Goal: Task Accomplishment & Management: Complete application form

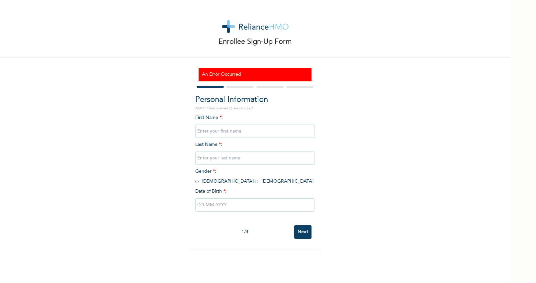
click at [219, 132] on input "text" at bounding box center [254, 130] width 119 height 13
type input "[PERSON_NAME]"
click at [225, 155] on input "text" at bounding box center [254, 157] width 119 height 13
type input "Adeshina"
click at [200, 182] on span "Gender * : [DEMOGRAPHIC_DATA] [DEMOGRAPHIC_DATA]" at bounding box center [254, 176] width 118 height 15
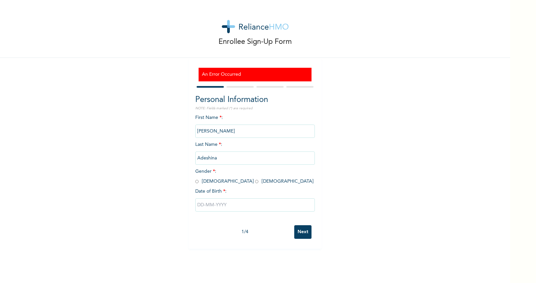
click at [198, 182] on span "Gender * : [DEMOGRAPHIC_DATA] [DEMOGRAPHIC_DATA]" at bounding box center [254, 176] width 118 height 15
click at [198, 182] on input "radio" at bounding box center [196, 181] width 3 height 6
radio input "true"
click at [209, 202] on input "text" at bounding box center [254, 204] width 119 height 13
select select "8"
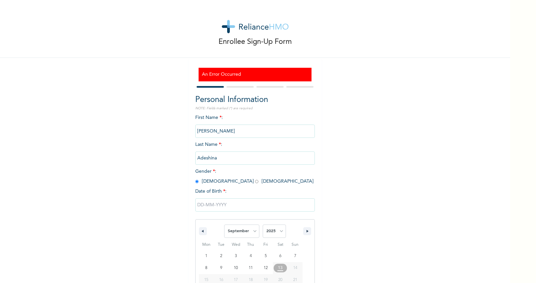
scroll to position [34, 0]
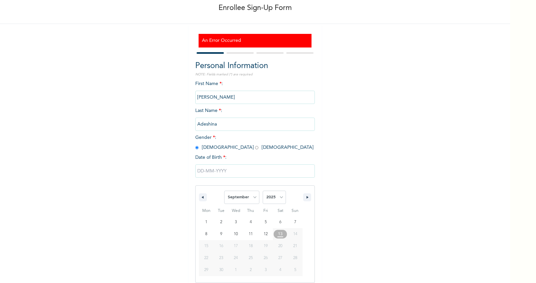
click at [237, 173] on input "text" at bounding box center [254, 170] width 119 height 13
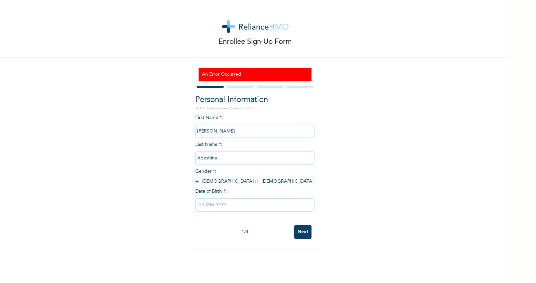
scroll to position [0, 0]
click at [227, 208] on input "text" at bounding box center [254, 204] width 119 height 13
select select "8"
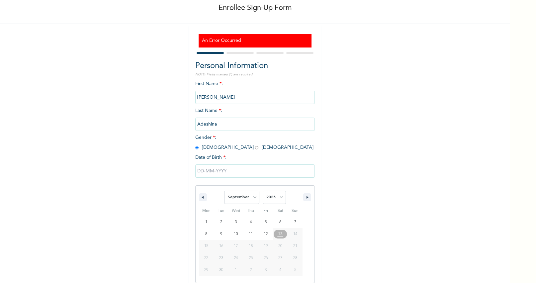
click at [279, 232] on span "13" at bounding box center [280, 234] width 5 height 12
click at [277, 198] on select "2025 2024 2023 2022 2021 2020 2019 2018 2017 2016 2015 2014 2013 2012 2011 2010…" at bounding box center [273, 196] width 23 height 13
select select "1994"
click at [262, 190] on select "2025 2024 2023 2022 2021 2020 2019 2018 2017 2016 2015 2014 2013 2012 2011 2010…" at bounding box center [273, 196] width 23 height 13
click at [247, 200] on select "January February March April May June July August September October November De…" at bounding box center [241, 196] width 35 height 13
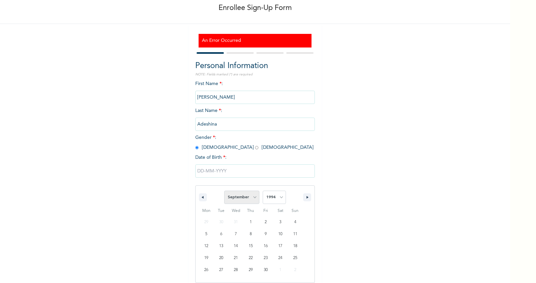
select select "7"
click at [224, 190] on select "January February March April May June July August September October November De…" at bounding box center [241, 196] width 35 height 13
type input "[DATE]"
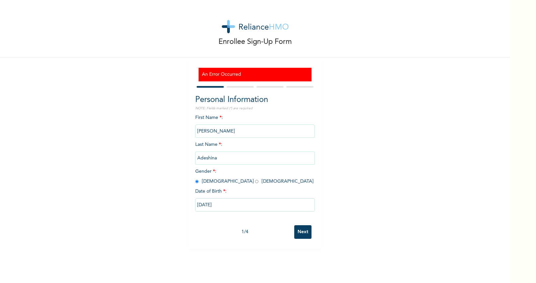
scroll to position [0, 0]
click at [300, 230] on input "Next" at bounding box center [302, 232] width 17 height 14
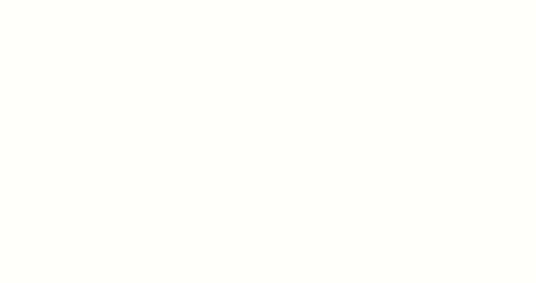
click at [296, 157] on div at bounding box center [268, 141] width 536 height 283
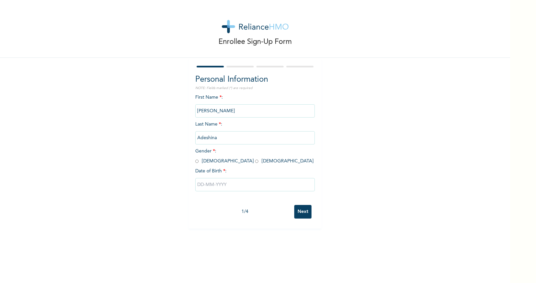
click at [199, 161] on span "Gender * : [DEMOGRAPHIC_DATA] [DEMOGRAPHIC_DATA]" at bounding box center [254, 156] width 118 height 15
click at [198, 161] on input "radio" at bounding box center [196, 161] width 3 height 6
radio input "true"
click at [206, 176] on div at bounding box center [254, 185] width 119 height 20
click at [206, 185] on input "text" at bounding box center [254, 184] width 119 height 13
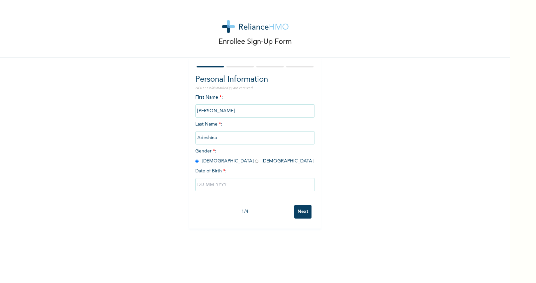
select select "8"
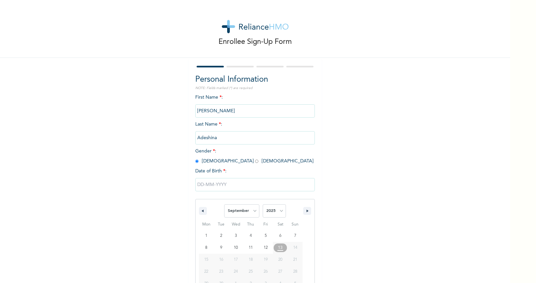
scroll to position [14, 0]
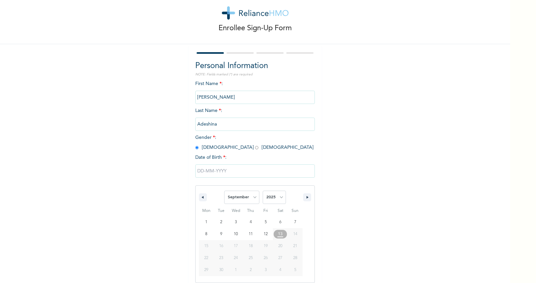
click at [221, 169] on input "text" at bounding box center [254, 170] width 119 height 13
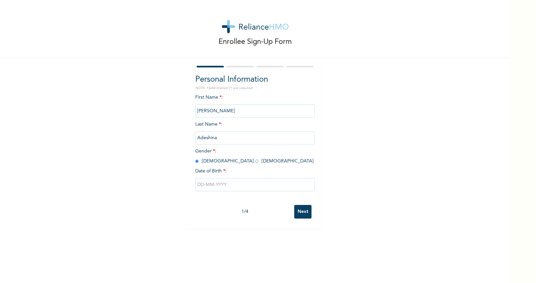
scroll to position [0, 0]
click at [217, 172] on span "Date of Birth * :" at bounding box center [210, 171] width 31 height 7
click at [217, 180] on input "text" at bounding box center [254, 184] width 119 height 13
select select "8"
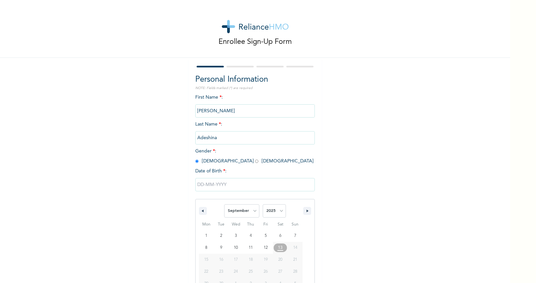
scroll to position [14, 0]
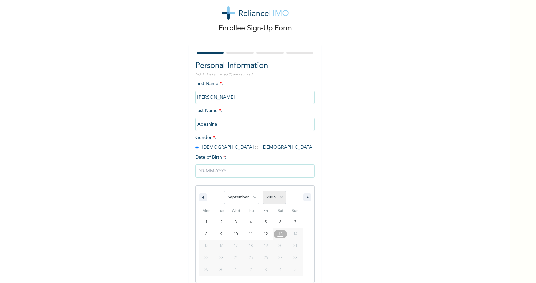
click at [275, 199] on select "2025 2024 2023 2022 2021 2020 2019 2018 2017 2016 2015 2014 2013 2012 2011 2010…" at bounding box center [273, 196] width 23 height 13
select select "1994"
click at [262, 190] on select "2025 2024 2023 2022 2021 2020 2019 2018 2017 2016 2015 2014 2013 2012 2011 2010…" at bounding box center [273, 196] width 23 height 13
click at [252, 198] on select "January February March April May June July August September October November De…" at bounding box center [241, 196] width 35 height 13
select select "7"
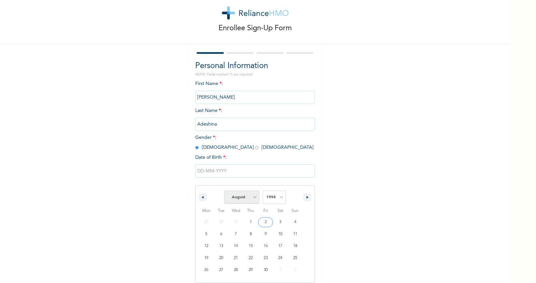
click at [224, 190] on select "January February March April May June July August September October November De…" at bounding box center [241, 196] width 35 height 13
type input "[DATE]"
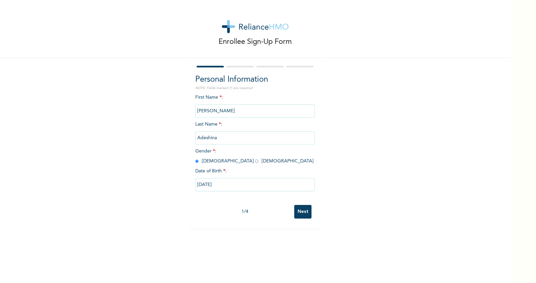
click at [300, 213] on input "Next" at bounding box center [302, 212] width 17 height 14
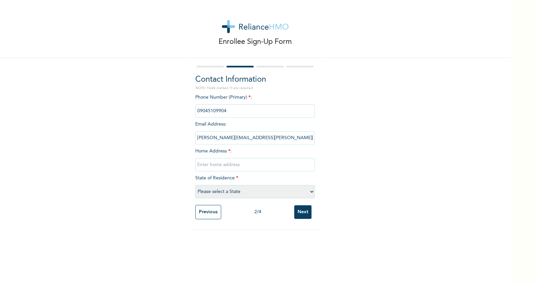
click at [229, 163] on input "text" at bounding box center [254, 164] width 119 height 13
type input "2"
type input "23 Prof Kunmi Akingbehin Street"
click at [223, 192] on select "Please select a State Abia Abuja (FCT) Adamawa Akwa Ibom Anambra Bauchi Bayelsa…" at bounding box center [254, 191] width 119 height 13
select select "25"
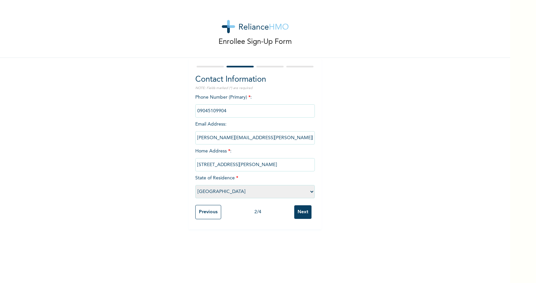
click at [195, 185] on select "Please select a State Abia Abuja (FCT) Adamawa Akwa Ibom Anambra Bauchi Bayelsa…" at bounding box center [254, 191] width 119 height 13
click at [303, 209] on input "Next" at bounding box center [302, 212] width 17 height 14
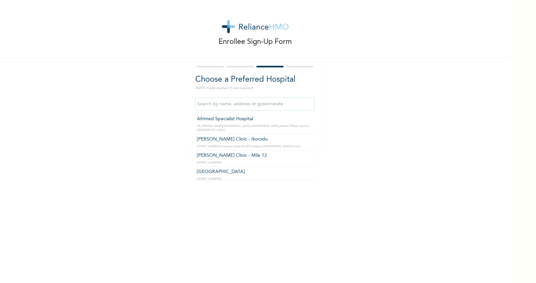
click at [260, 104] on input "text" at bounding box center [254, 103] width 119 height 13
click at [258, 104] on input "text" at bounding box center [254, 103] width 119 height 13
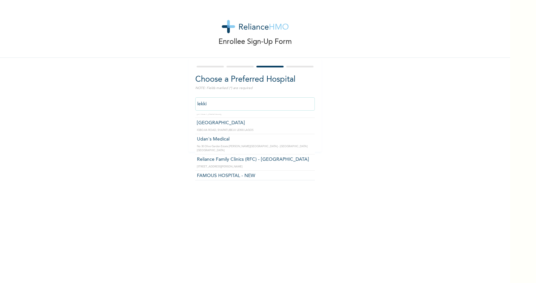
scroll to position [256, 0]
type input "Reliance Family Clinics (RFC) - Lekki"
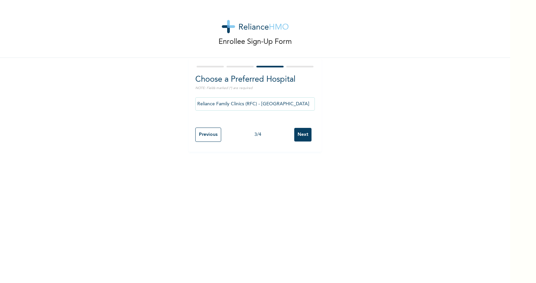
click at [300, 135] on input "Next" at bounding box center [302, 135] width 17 height 14
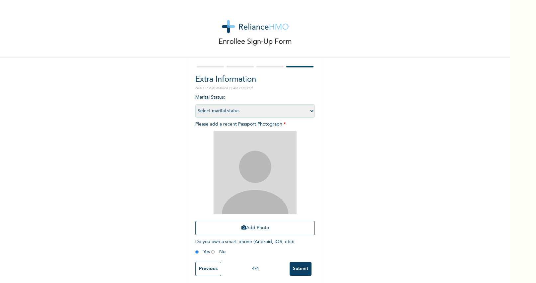
click at [252, 109] on select "Select marital status Single Married Divorced Widow/Widower" at bounding box center [254, 110] width 119 height 13
select select "2"
click at [195, 104] on select "Select marital status Single Married Divorced Widow/Widower" at bounding box center [254, 110] width 119 height 13
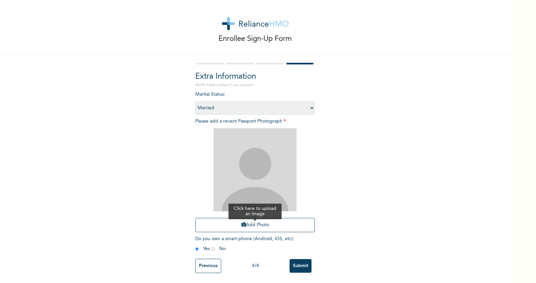
click at [235, 222] on button "Add Photo" at bounding box center [254, 225] width 119 height 14
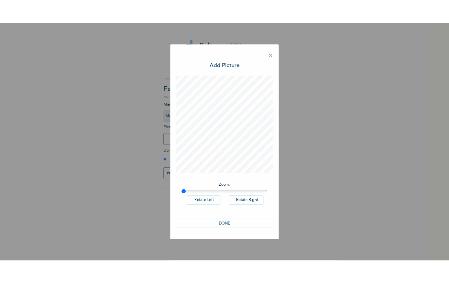
scroll to position [0, 0]
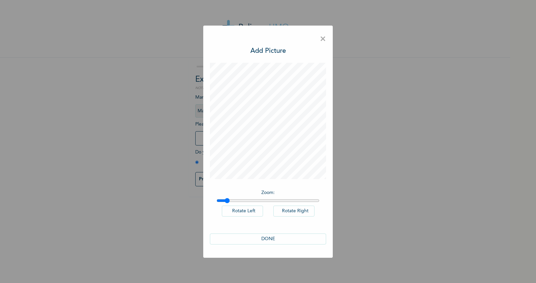
type input "1"
drag, startPoint x: 244, startPoint y: 200, endPoint x: 201, endPoint y: 203, distance: 42.6
click at [201, 203] on div "× Add Picture Zoom : Rotate Left Rotate Right DONE" at bounding box center [268, 141] width 536 height 283
click at [269, 241] on button "DONE" at bounding box center [268, 238] width 116 height 11
click at [273, 236] on button "DONE" at bounding box center [268, 238] width 116 height 11
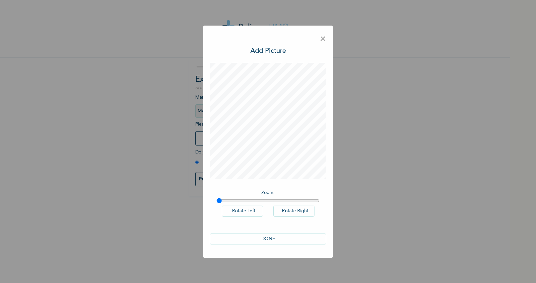
click at [273, 236] on button "DONE" at bounding box center [268, 238] width 116 height 11
click at [260, 239] on button "DONE" at bounding box center [268, 238] width 116 height 11
click at [323, 38] on span "×" at bounding box center [323, 39] width 6 height 14
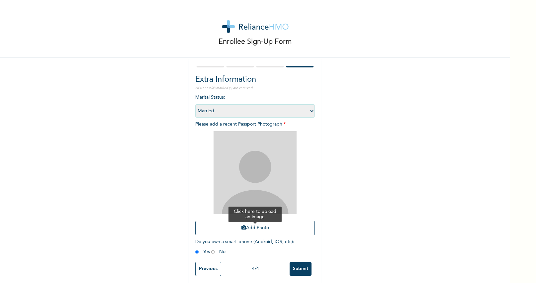
click at [240, 224] on button "Add Photo" at bounding box center [254, 228] width 119 height 14
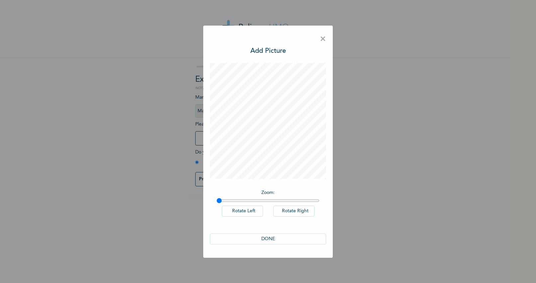
click at [262, 233] on button "DONE" at bounding box center [268, 238] width 116 height 11
click at [261, 236] on button "DONE" at bounding box center [268, 238] width 116 height 11
click at [259, 239] on button "DONE" at bounding box center [268, 238] width 116 height 11
click at [276, 236] on button "DONE" at bounding box center [268, 238] width 116 height 11
click at [325, 33] on span "×" at bounding box center [323, 39] width 6 height 14
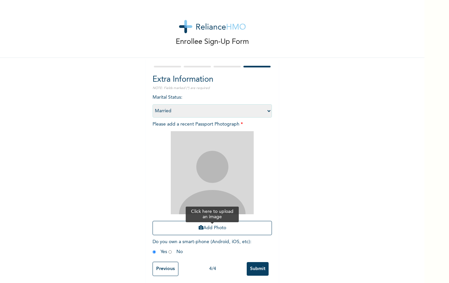
click at [201, 232] on button "Add Photo" at bounding box center [212, 228] width 119 height 14
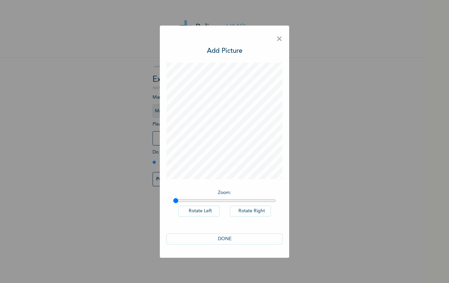
click at [281, 39] on span "×" at bounding box center [279, 39] width 6 height 14
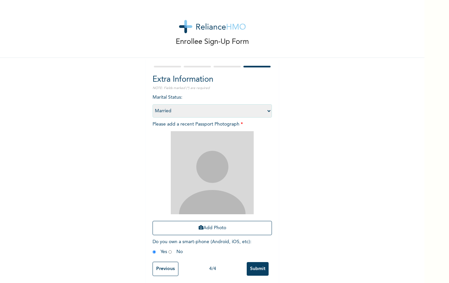
scroll to position [4, 0]
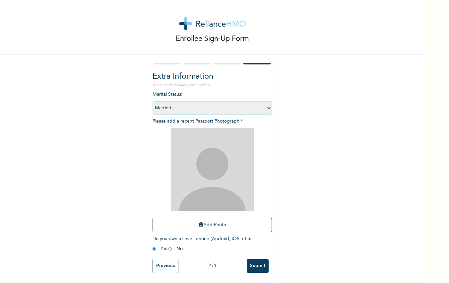
click at [158, 265] on input "Previous" at bounding box center [166, 265] width 26 height 14
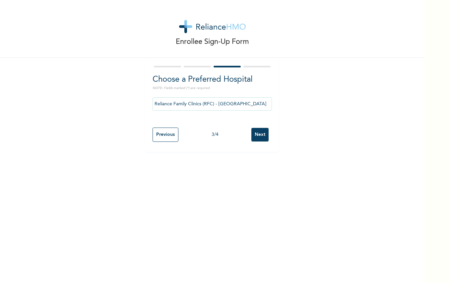
click at [166, 129] on input "Previous" at bounding box center [166, 134] width 26 height 14
select select "25"
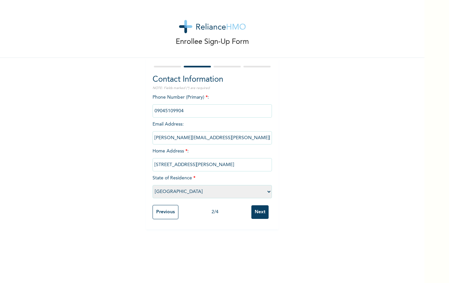
click at [261, 215] on input "Next" at bounding box center [260, 212] width 17 height 14
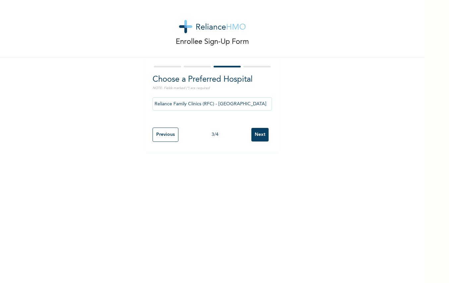
click at [266, 135] on input "Next" at bounding box center [260, 135] width 17 height 14
select select "2"
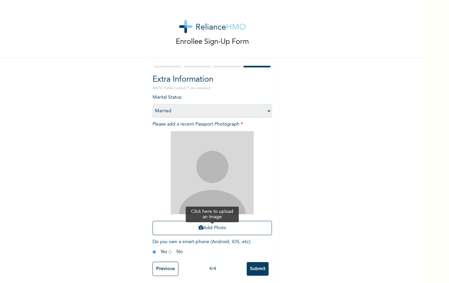
scroll to position [4, 0]
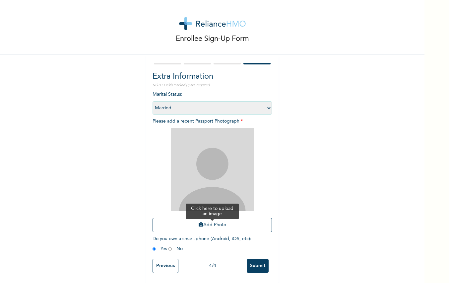
click at [204, 222] on button "Add Photo" at bounding box center [212, 225] width 119 height 14
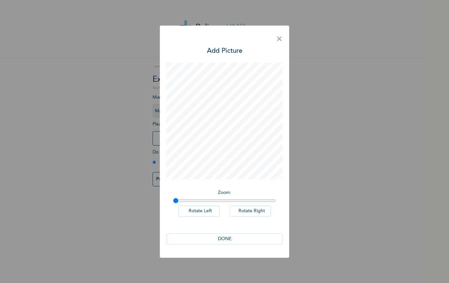
scroll to position [0, 0]
click at [309, 128] on div "× Add Picture Zoom : Rotate Left Rotate Right DONE" at bounding box center [224, 141] width 449 height 283
click at [280, 44] on span "×" at bounding box center [279, 39] width 6 height 14
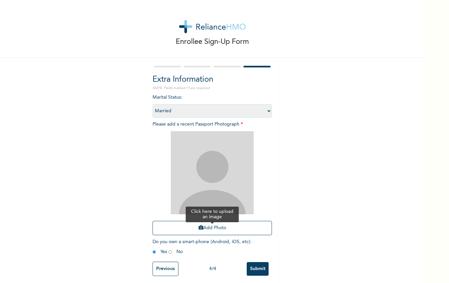
click at [236, 229] on button "Add Photo" at bounding box center [212, 228] width 119 height 14
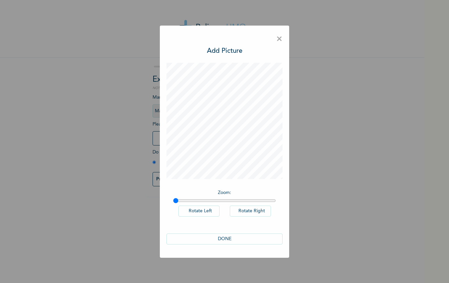
click at [280, 41] on span "×" at bounding box center [279, 39] width 6 height 14
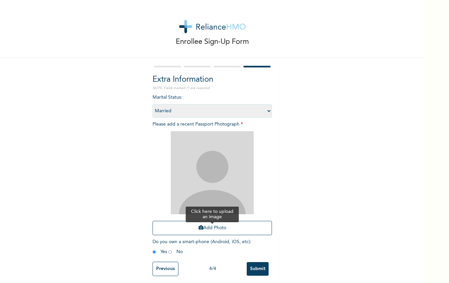
click at [222, 226] on button "Add Photo" at bounding box center [212, 228] width 119 height 14
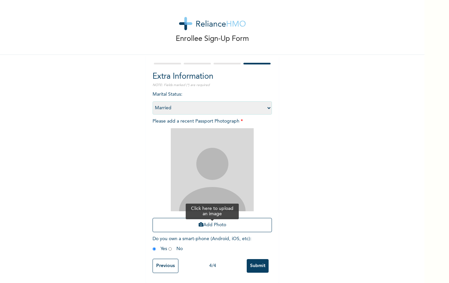
click at [215, 223] on button "Add Photo" at bounding box center [212, 225] width 119 height 14
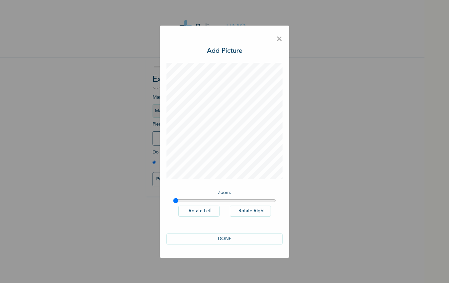
click at [223, 244] on div "DONE" at bounding box center [225, 239] width 116 height 24
click at [226, 238] on button "DONE" at bounding box center [225, 238] width 116 height 11
click at [221, 241] on button "DONE" at bounding box center [225, 238] width 116 height 11
click at [222, 237] on button "DONE" at bounding box center [225, 238] width 116 height 11
click at [279, 42] on span "×" at bounding box center [279, 39] width 6 height 14
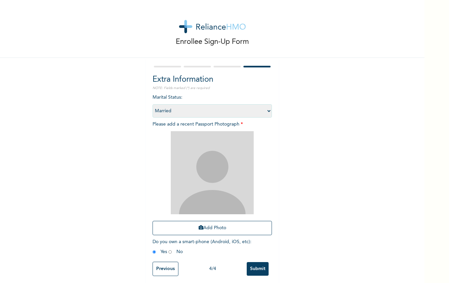
click at [279, 42] on div "Enrollee Sign-Up Form" at bounding box center [212, 29] width 425 height 58
click at [208, 224] on button "Add Photo" at bounding box center [212, 228] width 119 height 14
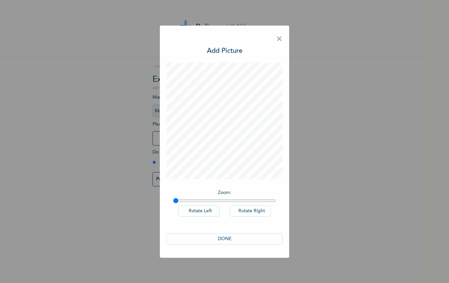
click at [228, 237] on button "DONE" at bounding box center [225, 238] width 116 height 11
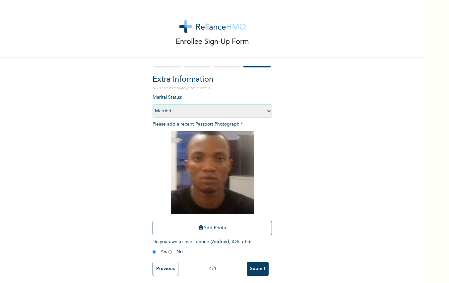
scroll to position [4, 0]
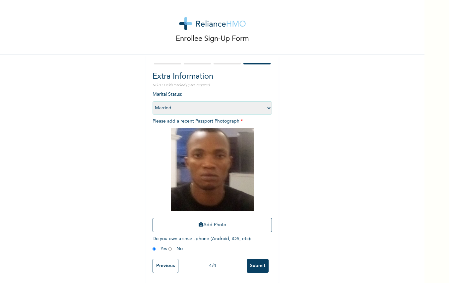
click at [167, 249] on span "Do you own a smart-phone (Android, iOS, etc) : Yes No" at bounding box center [202, 243] width 99 height 15
click at [170, 249] on input "radio" at bounding box center [170, 249] width 3 height 6
radio input "true"
click at [270, 263] on div "Previous 4 / 4 Submit" at bounding box center [212, 265] width 119 height 21
click at [263, 263] on input "Submit" at bounding box center [258, 266] width 22 height 14
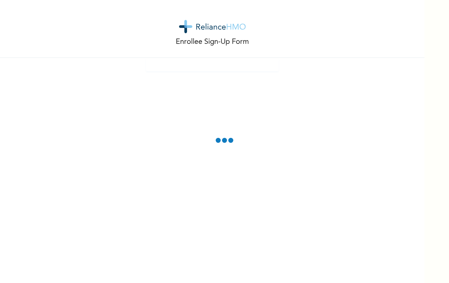
scroll to position [0, 0]
